Goal: Transaction & Acquisition: Purchase product/service

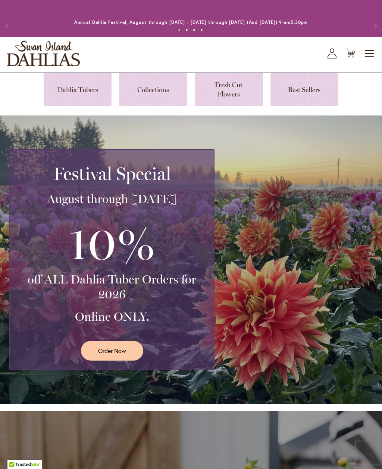
click at [119, 353] on span "Order Now" at bounding box center [112, 351] width 28 height 9
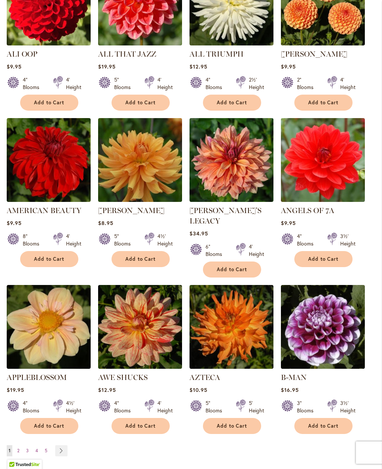
scroll to position [439, 0]
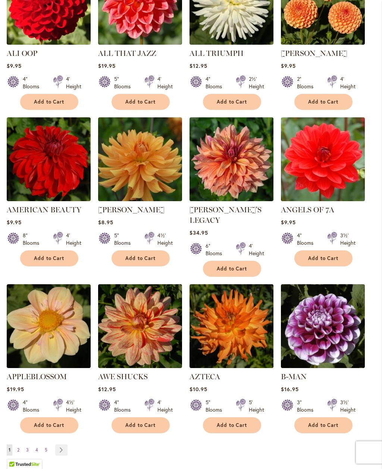
click at [65, 445] on link "Page Next" at bounding box center [61, 450] width 12 height 11
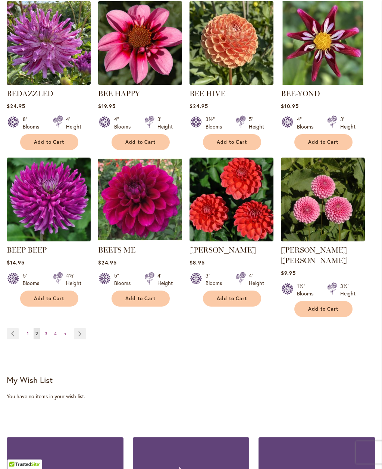
scroll to position [556, 0]
click at [43, 328] on link "Page 3" at bounding box center [46, 333] width 6 height 11
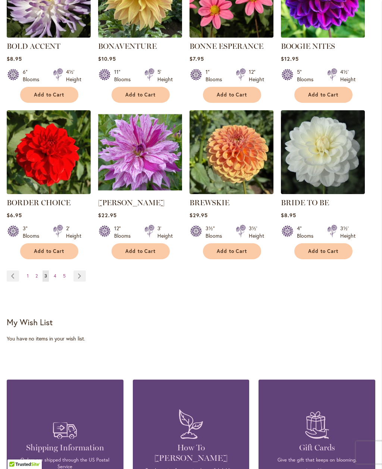
scroll to position [603, 0]
click at [76, 280] on link "Page Next" at bounding box center [79, 276] width 12 height 11
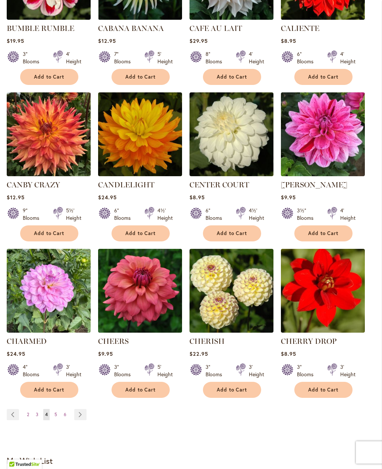
scroll to position [475, 0]
click at [80, 410] on link "Page Next" at bounding box center [80, 414] width 12 height 11
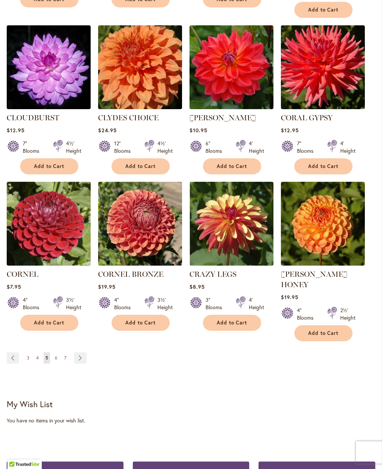
scroll to position [552, 0]
click at [82, 353] on link "Page Next" at bounding box center [80, 358] width 12 height 11
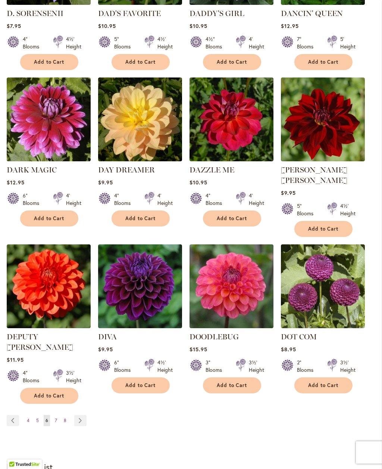
scroll to position [490, 0]
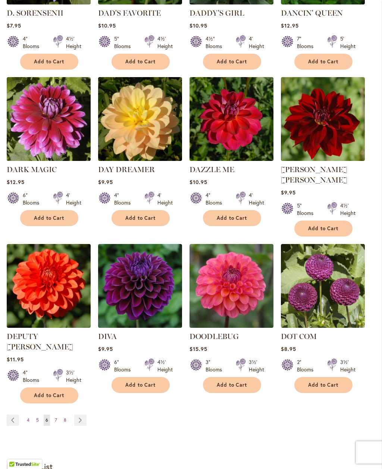
click at [84, 415] on link "Page Next" at bounding box center [80, 420] width 12 height 11
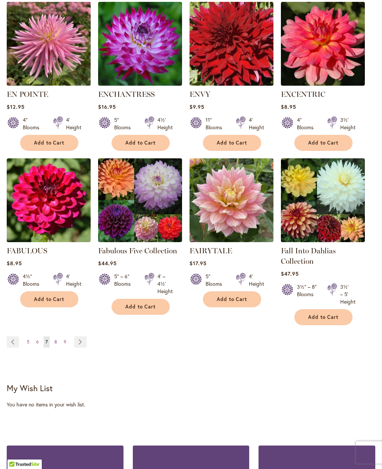
scroll to position [555, 0]
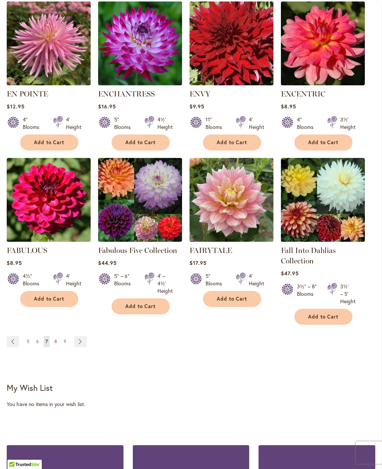
click at [81, 343] on link "Page Next" at bounding box center [80, 341] width 12 height 11
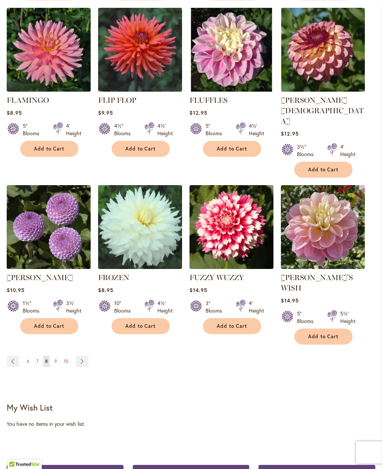
scroll to position [560, 0]
click at [85, 356] on link "Page Next" at bounding box center [82, 361] width 12 height 11
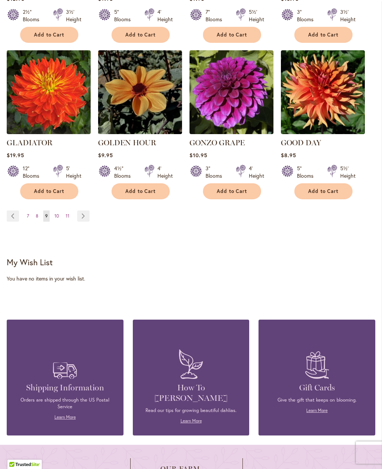
scroll to position [684, 0]
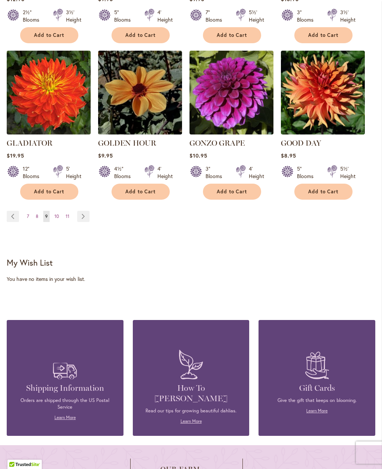
click at [77, 211] on link "Page Next" at bounding box center [83, 216] width 12 height 11
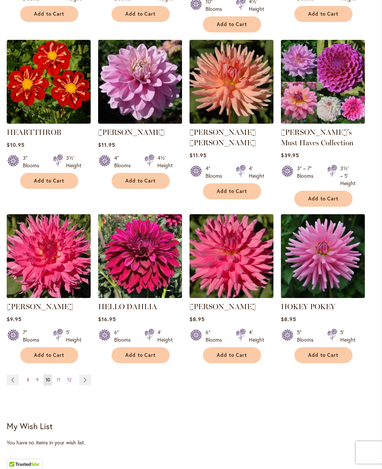
scroll to position [527, 0]
click at [85, 381] on link "Page Next" at bounding box center [85, 380] width 12 height 11
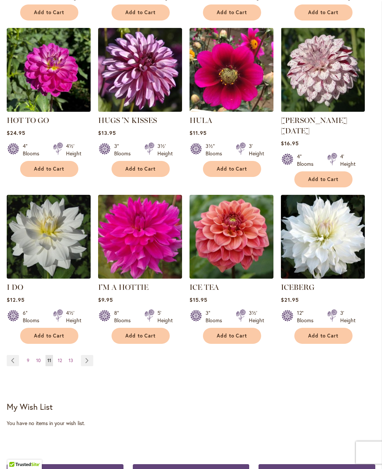
scroll to position [537, 0]
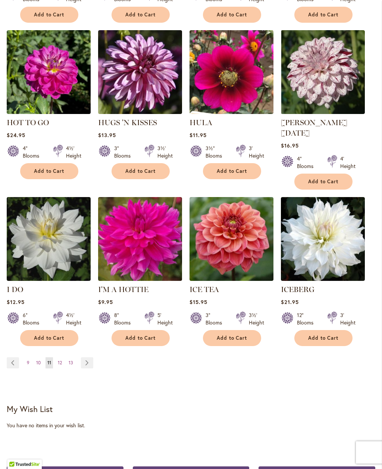
click at [82, 358] on link "Page Next" at bounding box center [87, 363] width 12 height 11
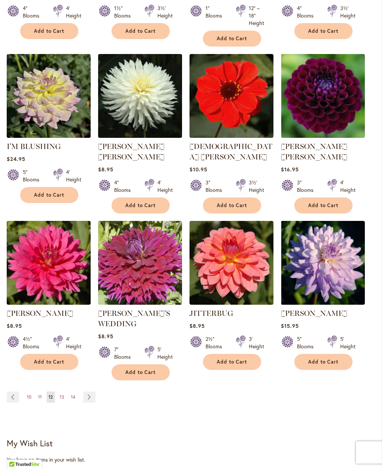
scroll to position [510, 0]
click at [89, 392] on link "Page Next" at bounding box center [89, 397] width 12 height 11
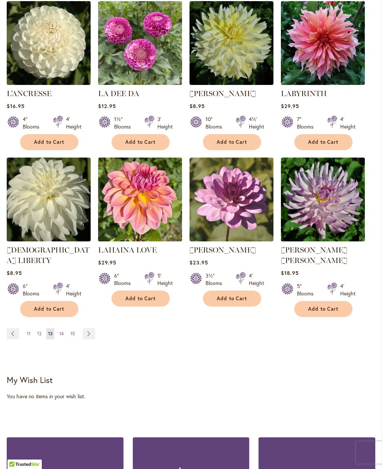
scroll to position [556, 0]
click at [88, 328] on link "Page Next" at bounding box center [89, 333] width 12 height 11
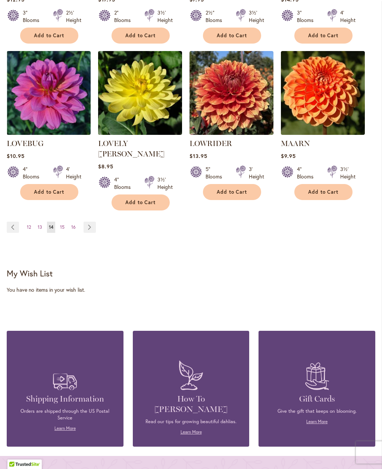
scroll to position [673, 0]
click at [90, 222] on link "Page Next" at bounding box center [90, 227] width 12 height 11
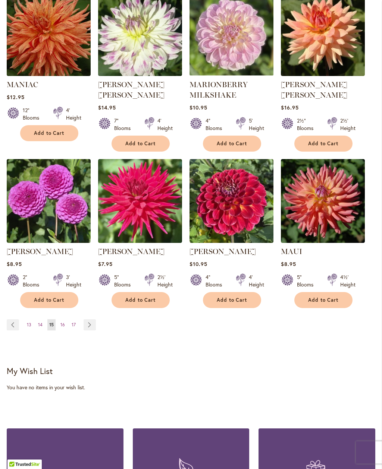
scroll to position [565, 0]
click at [90, 328] on link "Page Next" at bounding box center [90, 324] width 12 height 11
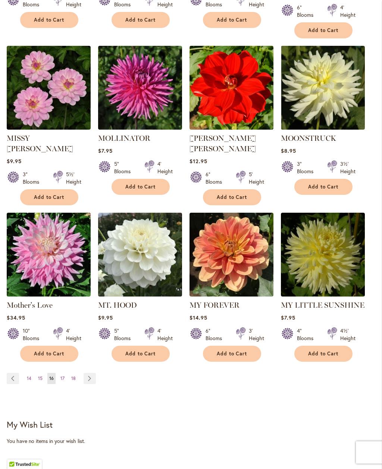
scroll to position [522, 0]
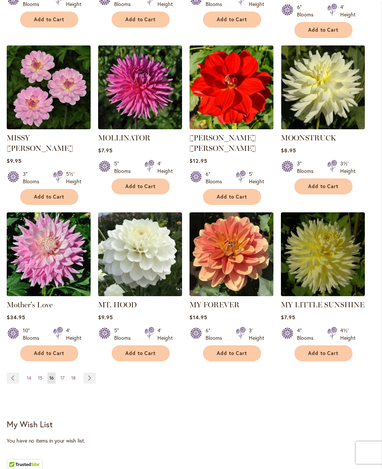
click at [86, 373] on link "Page Next" at bounding box center [90, 378] width 12 height 11
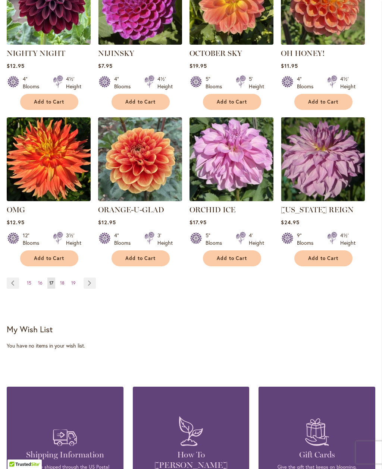
scroll to position [596, 0]
click at [88, 284] on link "Page Next" at bounding box center [90, 283] width 12 height 11
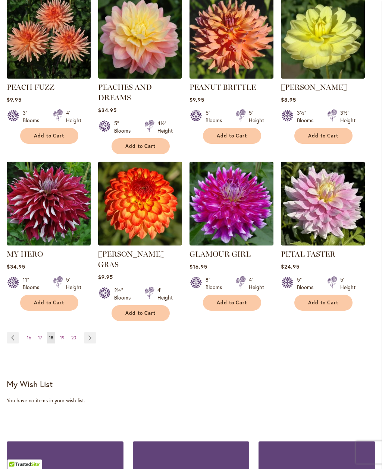
scroll to position [573, 0]
click at [86, 333] on link "Page Next" at bounding box center [90, 338] width 12 height 11
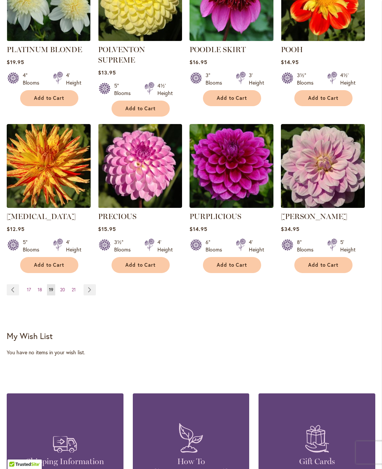
scroll to position [610, 0]
click at [60, 287] on span "20" at bounding box center [62, 290] width 5 height 6
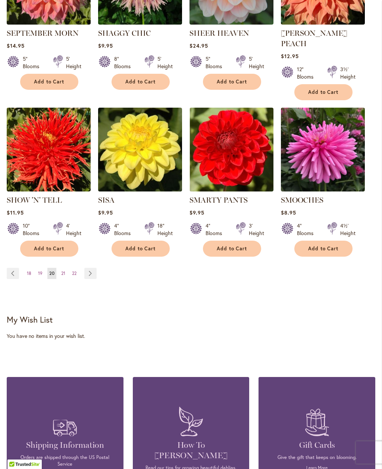
scroll to position [616, 0]
click at [92, 268] on link "Page Next" at bounding box center [90, 273] width 12 height 11
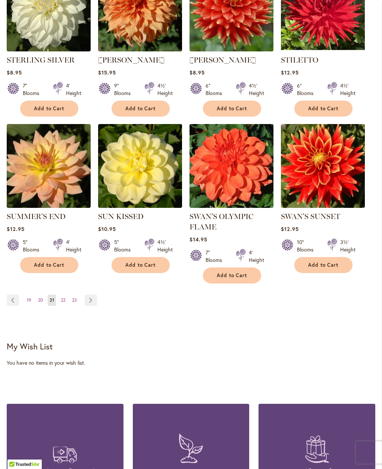
scroll to position [589, 0]
click at [92, 298] on link "Page Next" at bounding box center [91, 300] width 12 height 11
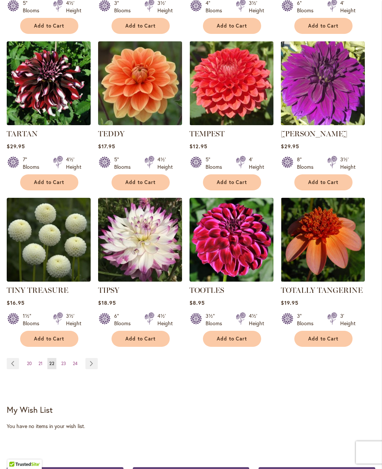
scroll to position [516, 0]
click at [88, 369] on link "Page Next" at bounding box center [91, 363] width 12 height 11
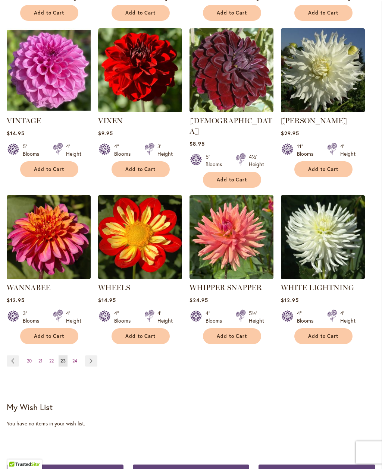
scroll to position [529, 0]
click at [92, 356] on link "Page Next" at bounding box center [91, 361] width 12 height 11
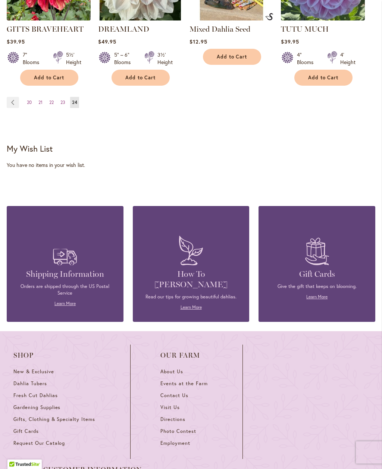
scroll to position [778, 0]
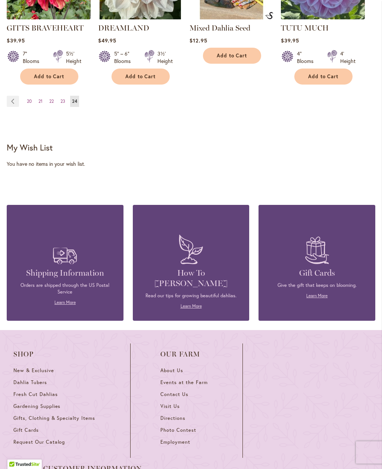
click at [311, 280] on div "Gift Cards Give the gift that keeps on blooming. Learn More" at bounding box center [317, 265] width 94 height 68
click at [322, 299] on link "Learn More" at bounding box center [316, 296] width 21 height 6
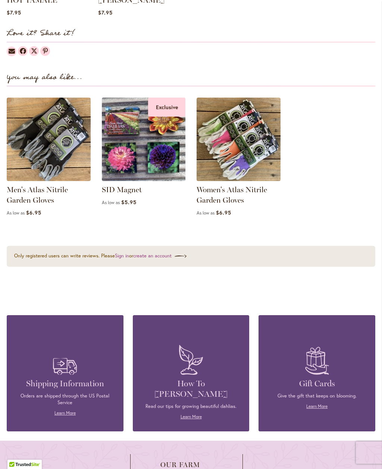
scroll to position [1118, 0]
